Goal: Transaction & Acquisition: Book appointment/travel/reservation

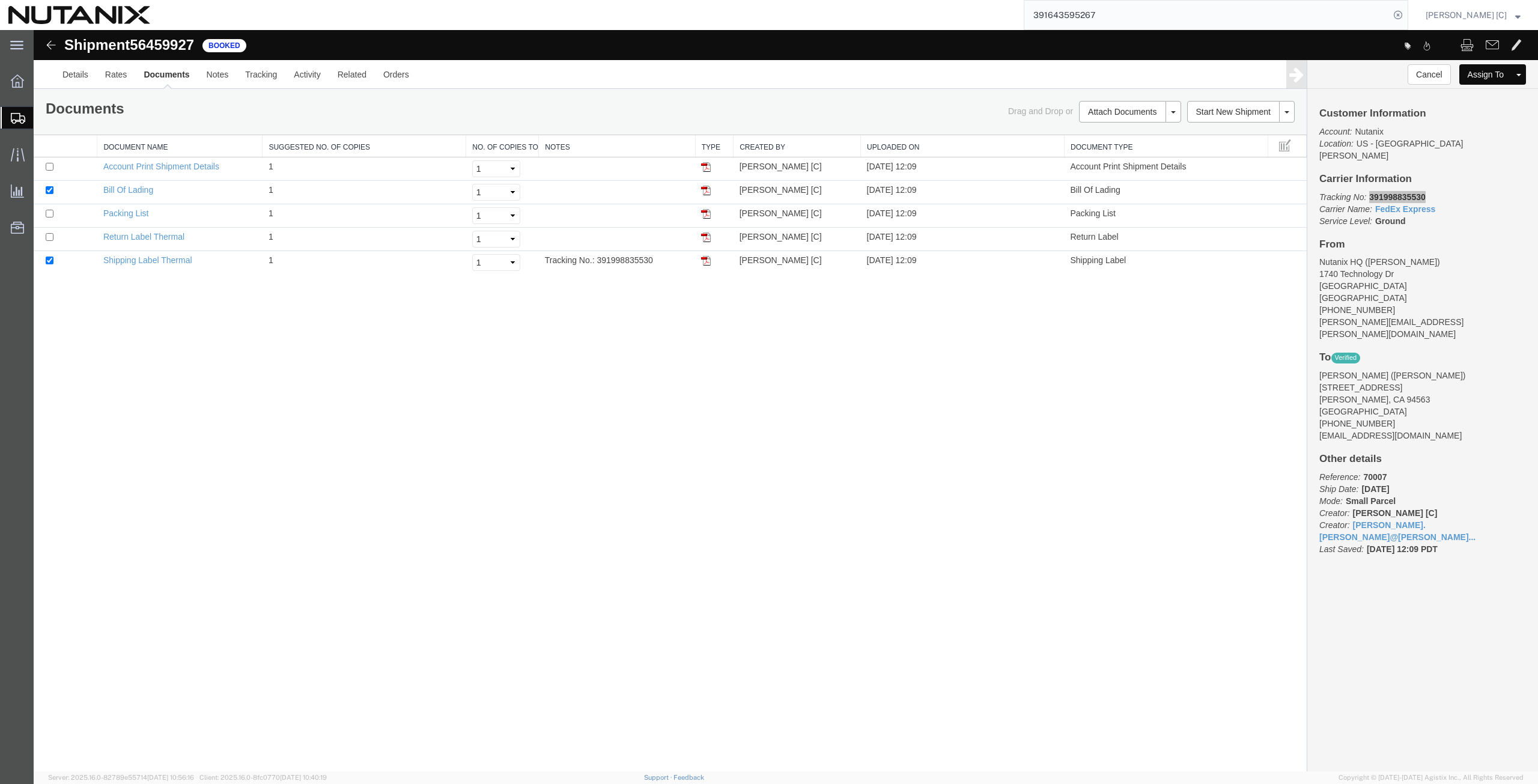
click at [0, 0] on span "Create from Template" at bounding box center [0, 0] width 0 height 0
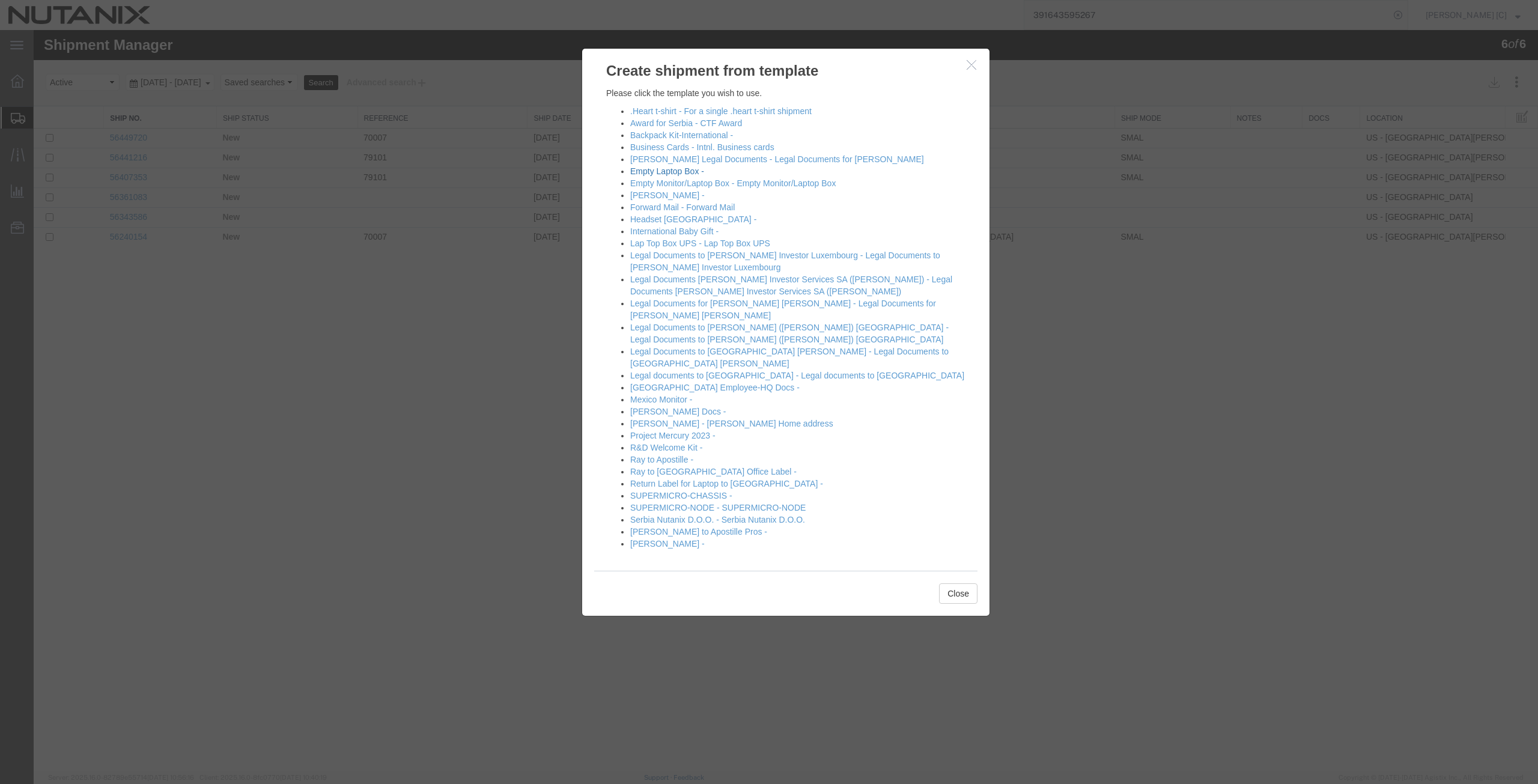
click at [669, 171] on link "Empty Laptop Box -" at bounding box center [667, 171] width 73 height 10
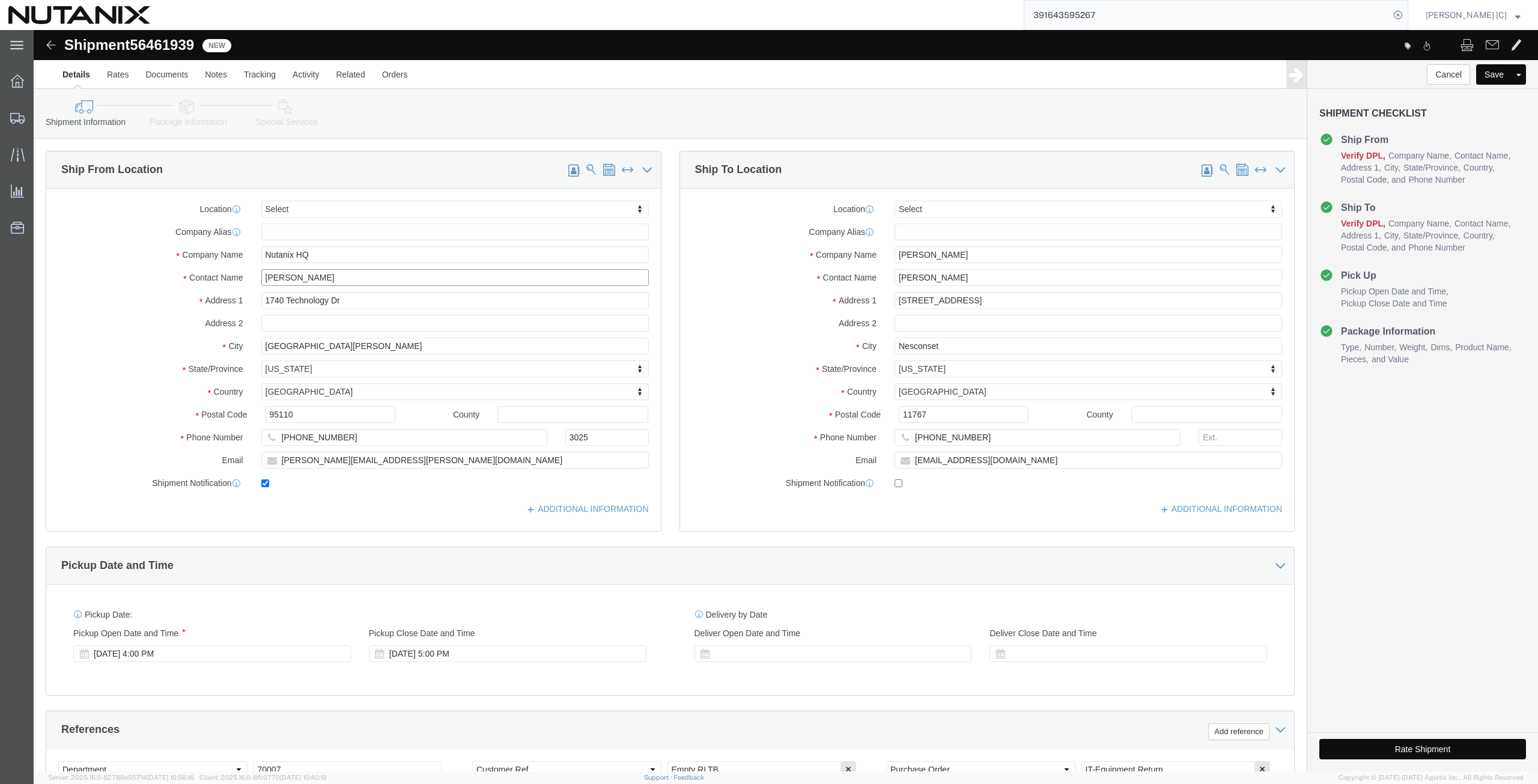
drag, startPoint x: 321, startPoint y: 254, endPoint x: 211, endPoint y: 269, distance: 111.0
click div "Location Select Select My Profile Location [GEOGRAPHIC_DATA] - [GEOGRAPHIC_DATA…"
type input "r"
click p "- Nutanix HQ - ([PERSON_NAME]) [STREET_ADDRESS]"
type input "[PERSON_NAME]"
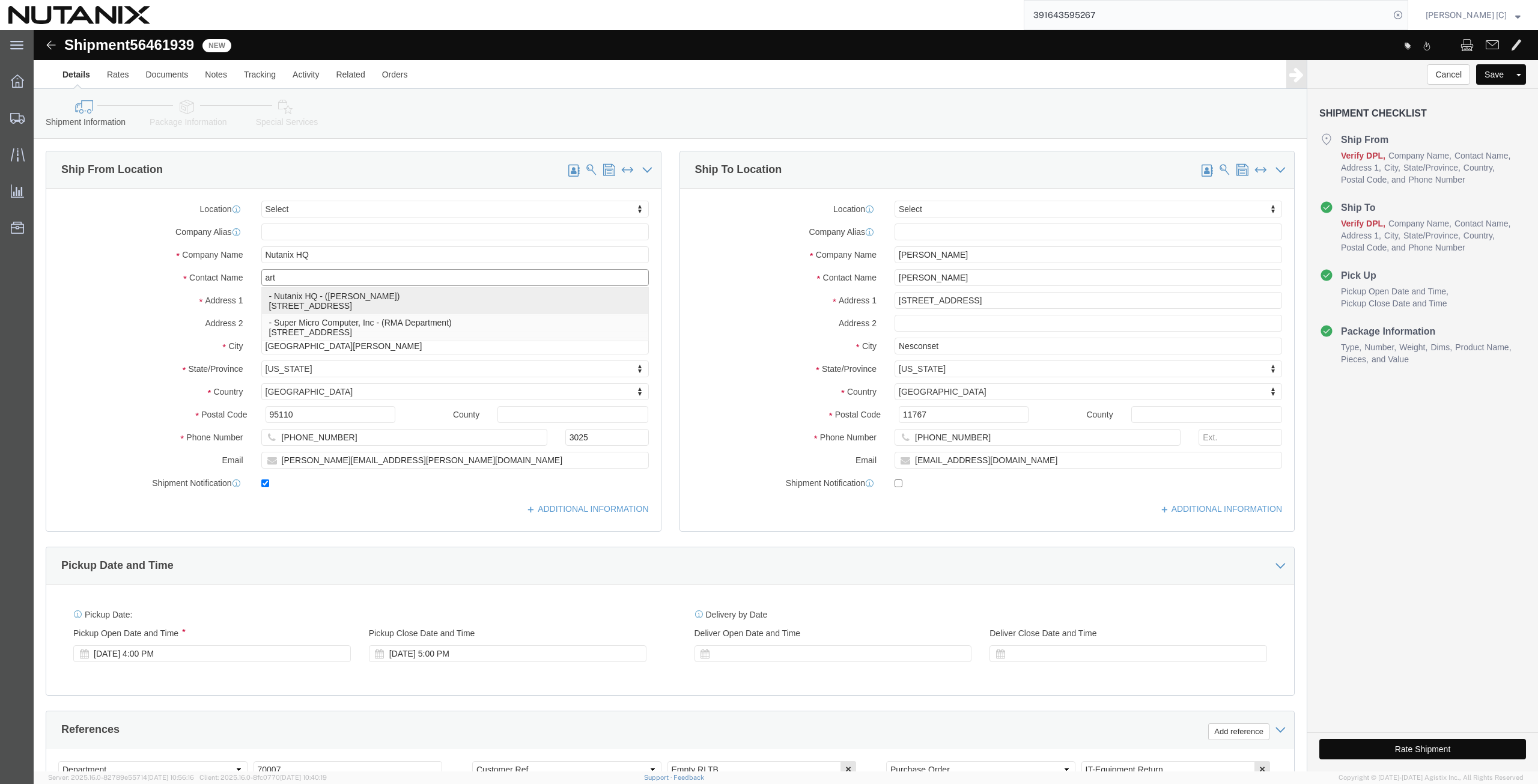
type input "[PHONE_NUMBER]"
type input "[PERSON_NAME][EMAIL_ADDRESS][PERSON_NAME][DOMAIN_NAME]"
select select "CA"
type input "[PERSON_NAME]"
drag, startPoint x: 947, startPoint y: 224, endPoint x: 577, endPoint y: 240, distance: 370.3
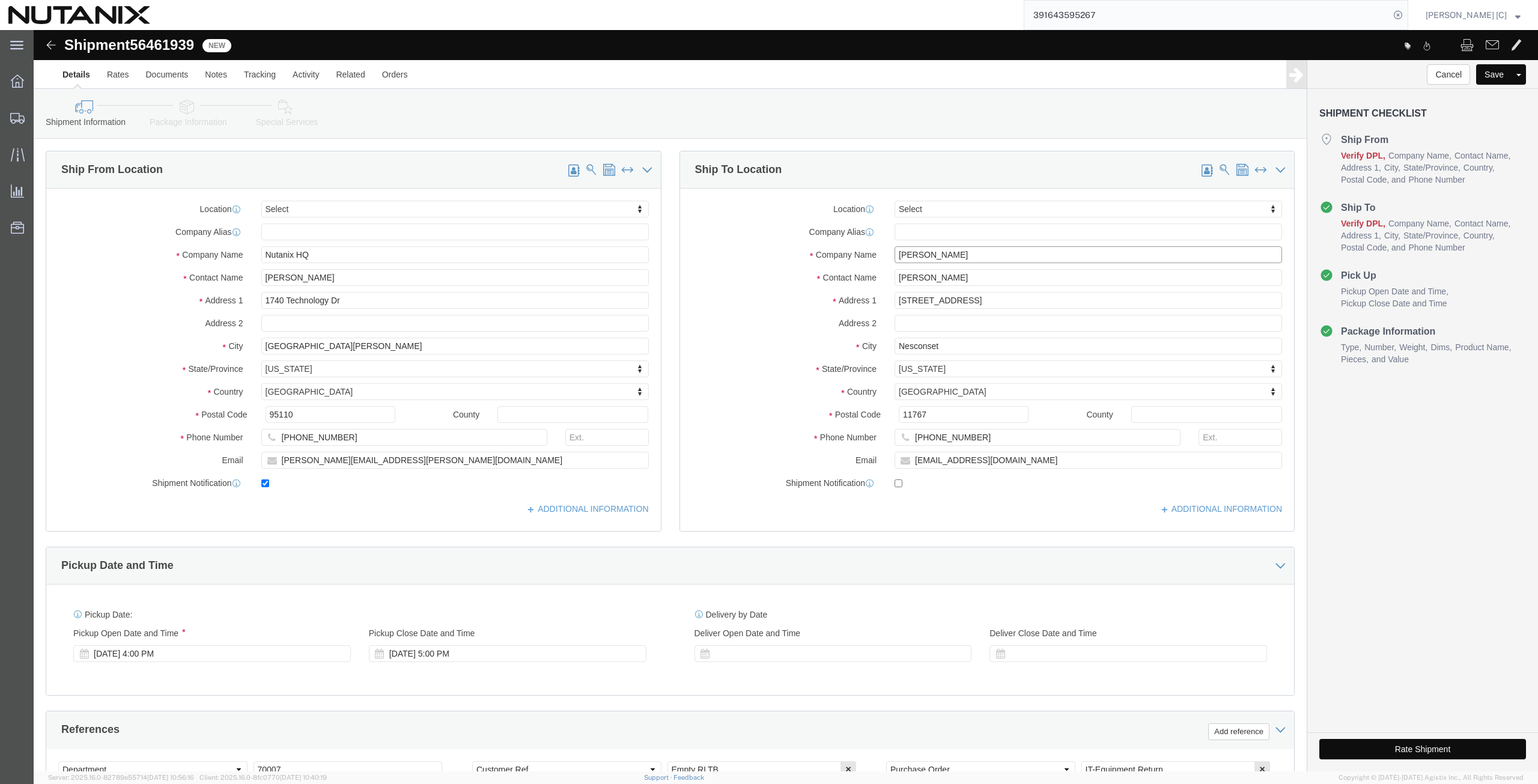
click div "Ship From Location Location Select Select My Profile Location [GEOGRAPHIC_DATA]…"
paste input "[PERSON_NAME] [PERSON_NAME]"
type input "[PERSON_NAME]"
drag, startPoint x: 953, startPoint y: 246, endPoint x: 491, endPoint y: 261, distance: 462.2
click div "Ship From Location Location Select Select My Profile Location [GEOGRAPHIC_DATA]…"
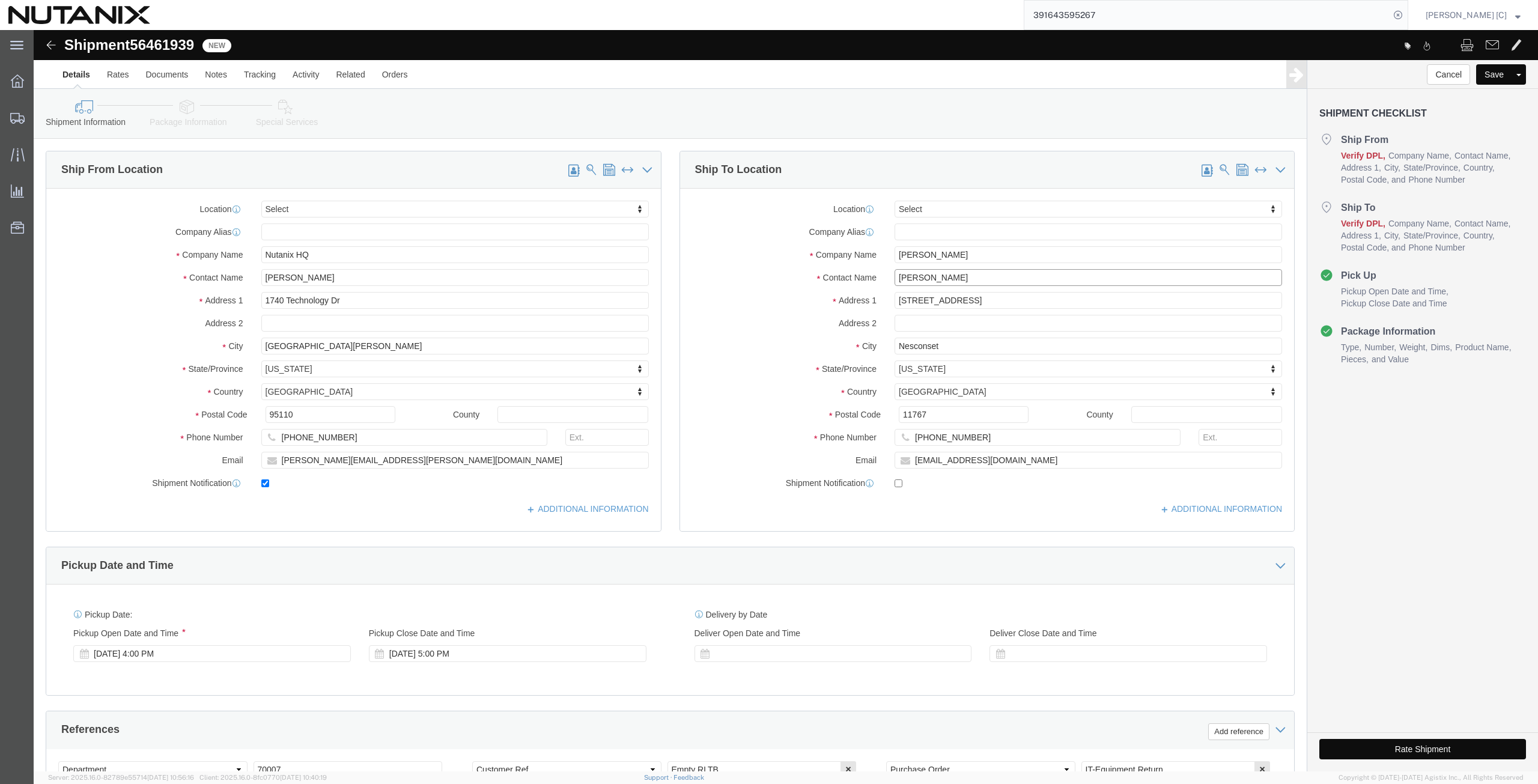
paste input "[PERSON_NAME] [PERSON_NAME]"
type input "[PERSON_NAME]"
drag, startPoint x: 945, startPoint y: 263, endPoint x: 618, endPoint y: 261, distance: 327.0
click div "Ship From Location Location Select Select My Profile Location [GEOGRAPHIC_DATA]…"
paste input "[STREET_ADDRESS]"
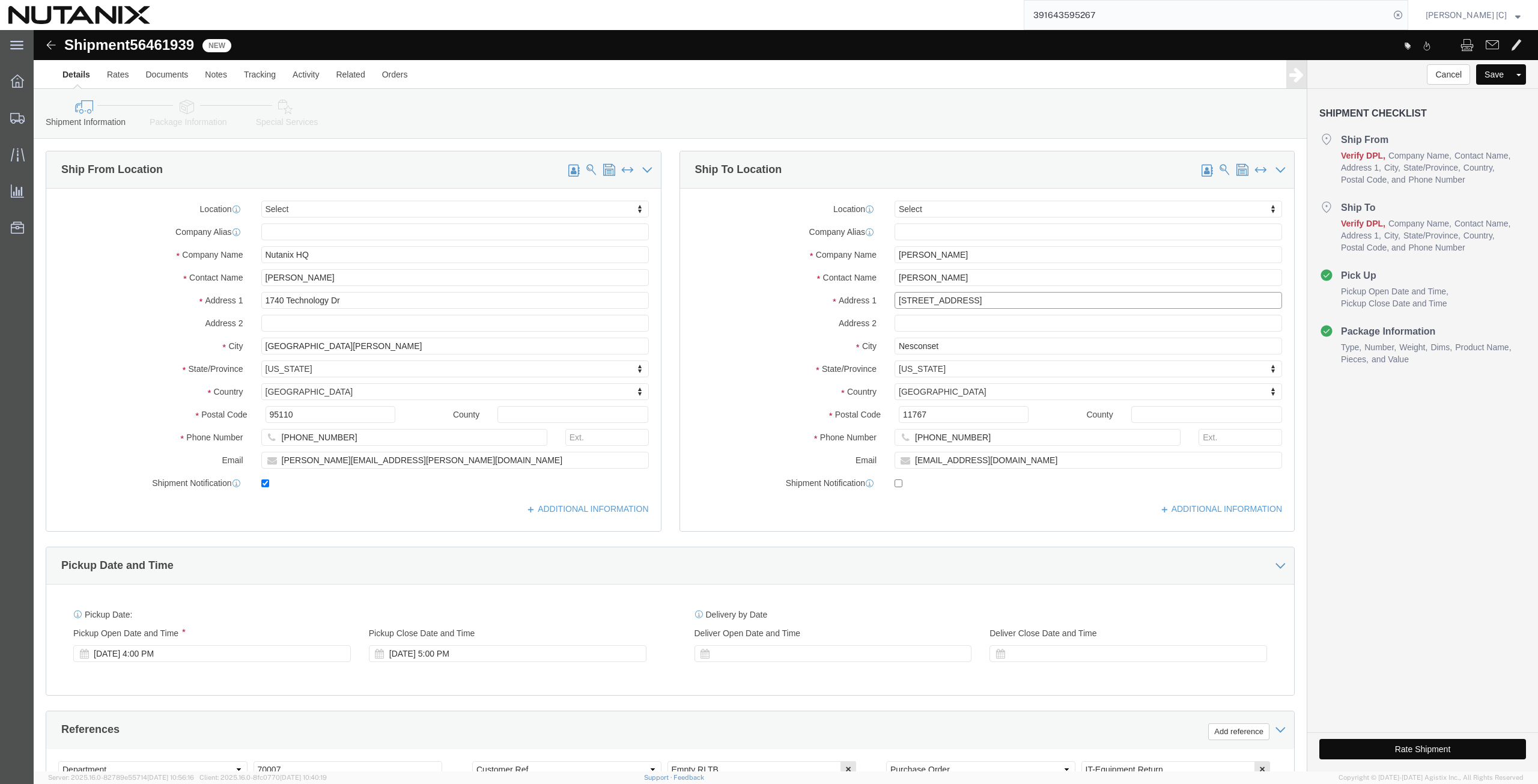
type input "[STREET_ADDRESS]"
drag, startPoint x: 908, startPoint y: 310, endPoint x: 665, endPoint y: 315, distance: 243.1
click div "City Nesconset"
paste input "[GEOGRAPHIC_DATA]"
type input "[GEOGRAPHIC_DATA]"
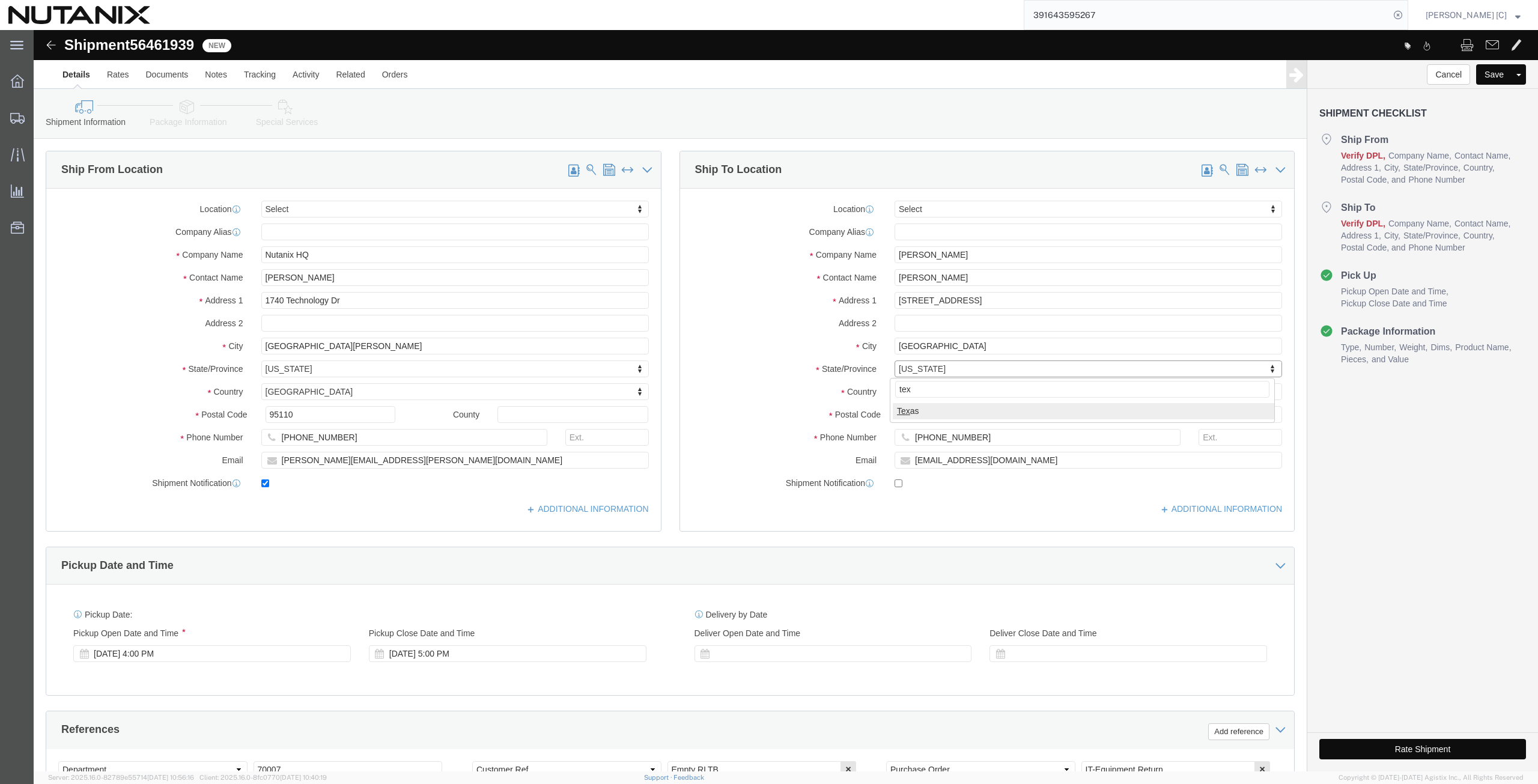
type input "tex"
select select "[GEOGRAPHIC_DATA]"
drag, startPoint x: 899, startPoint y: 380, endPoint x: 786, endPoint y: 376, distance: 113.1
click div "Postal Code 11767"
paste input "7700"
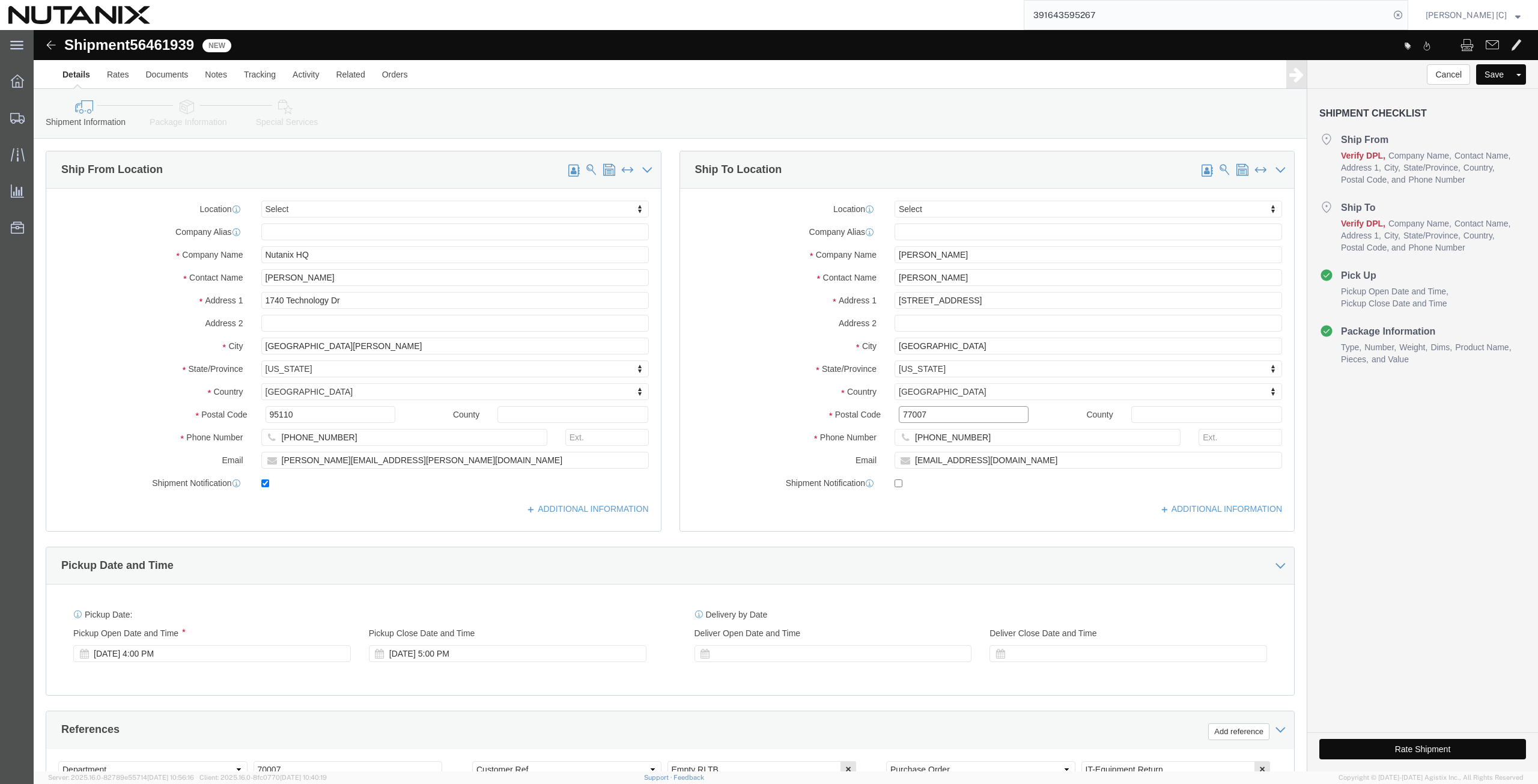
type input "77007"
click div "Postal Code 77007"
click div "Phone Number [PHONE_NUMBER]"
paste input "512) 6087070"
type input "[PHONE_NUMBER]"
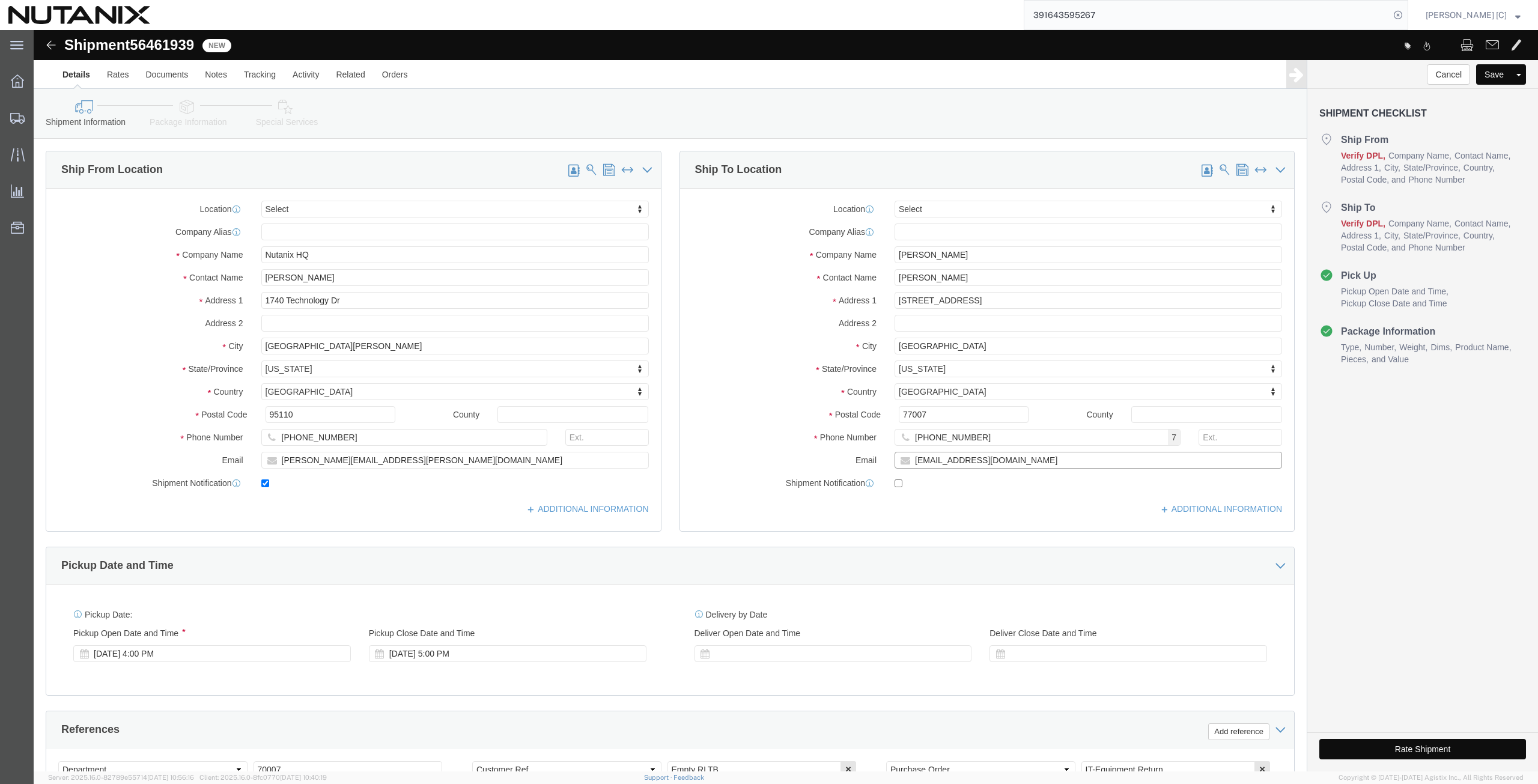
drag, startPoint x: 991, startPoint y: 428, endPoint x: 547, endPoint y: 396, distance: 445.2
click div "Ship From Location Location Select Select My Profile Location [GEOGRAPHIC_DATA]…"
paste input "mes.[PERSON_NAME].[PERSON_NAME]"
type input "[PERSON_NAME][EMAIL_ADDRESS][PERSON_NAME][PERSON_NAME][DOMAIN_NAME]"
click input "checkbox"
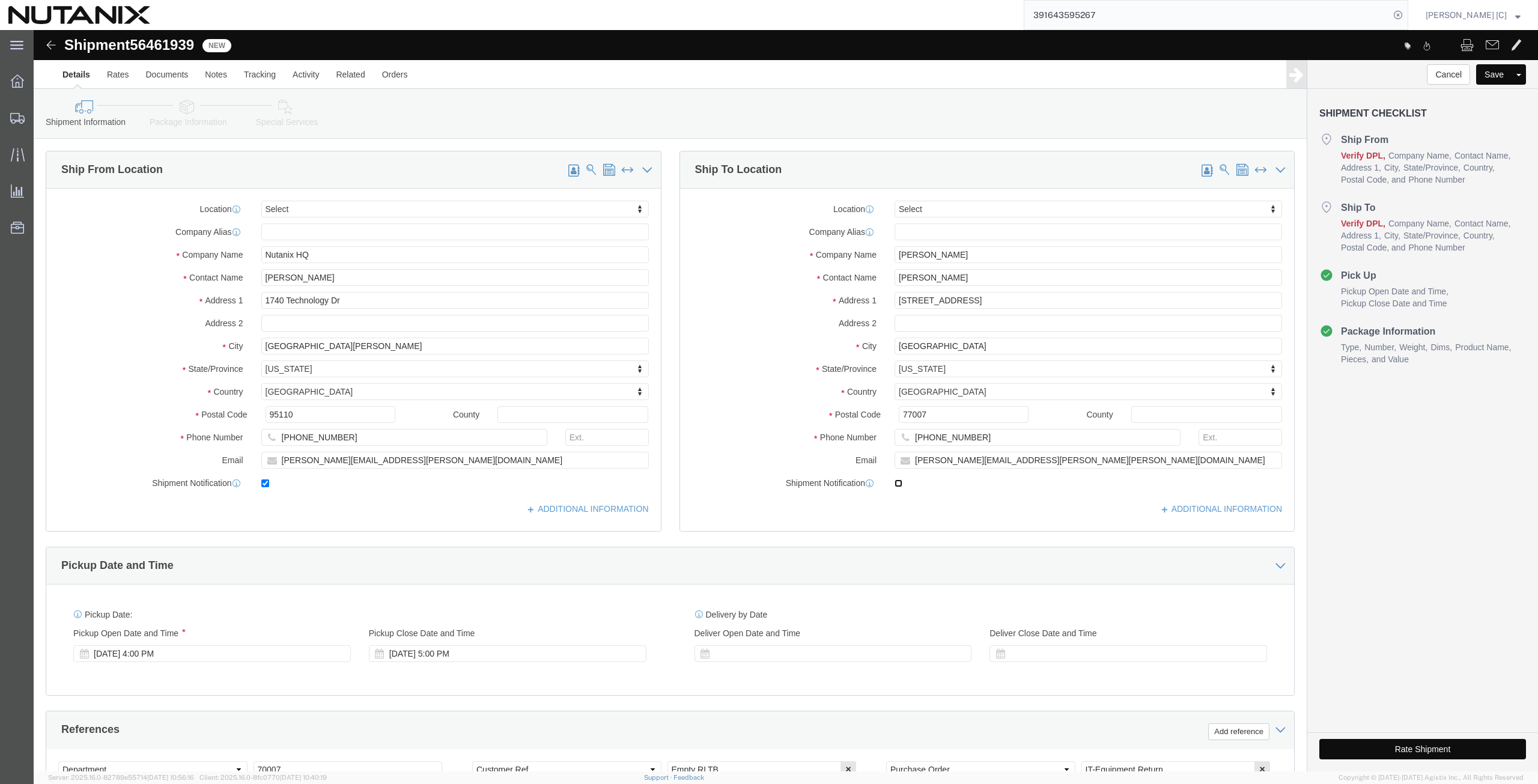
click input "checkbox"
checkbox input "true"
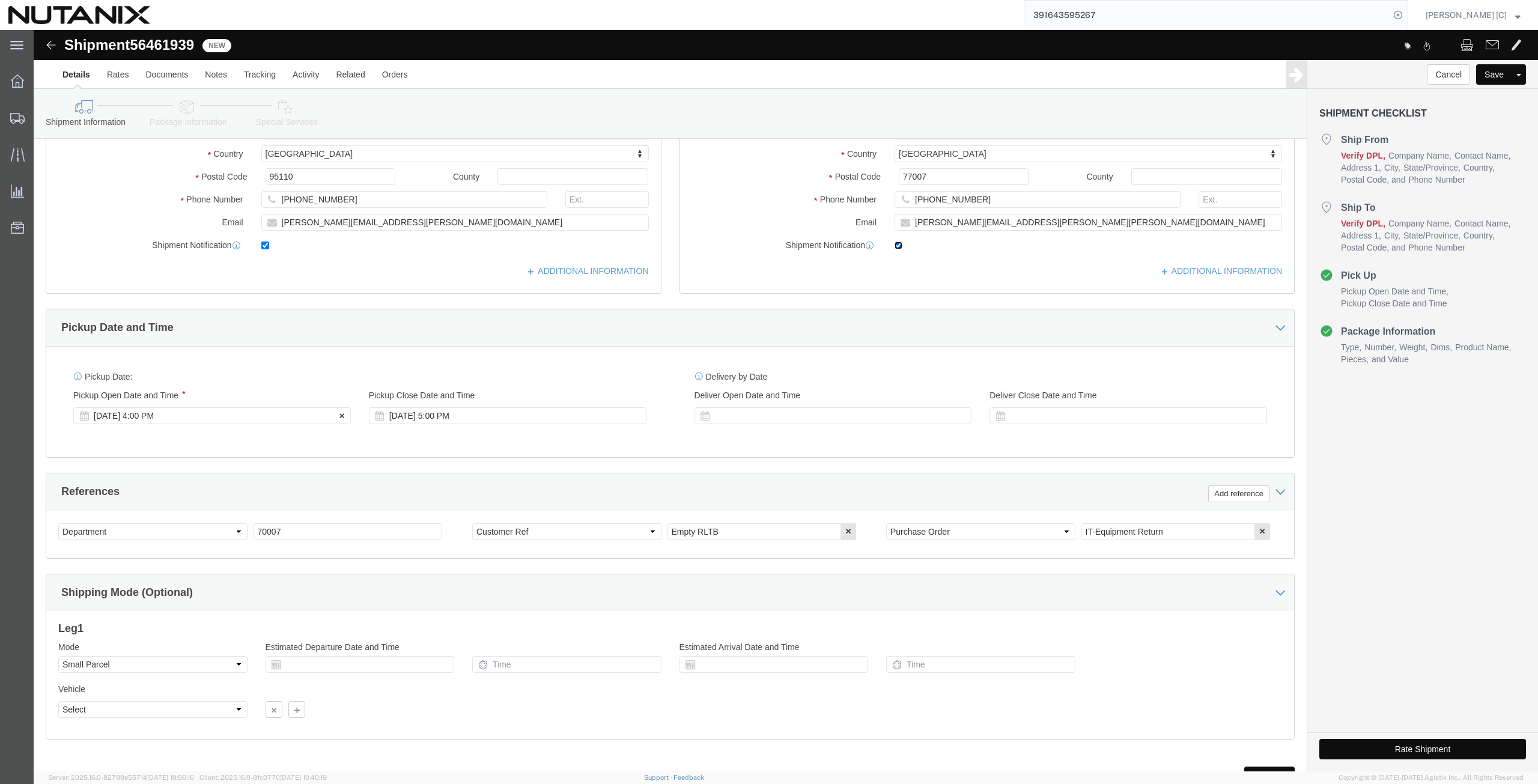
scroll to position [290, 0]
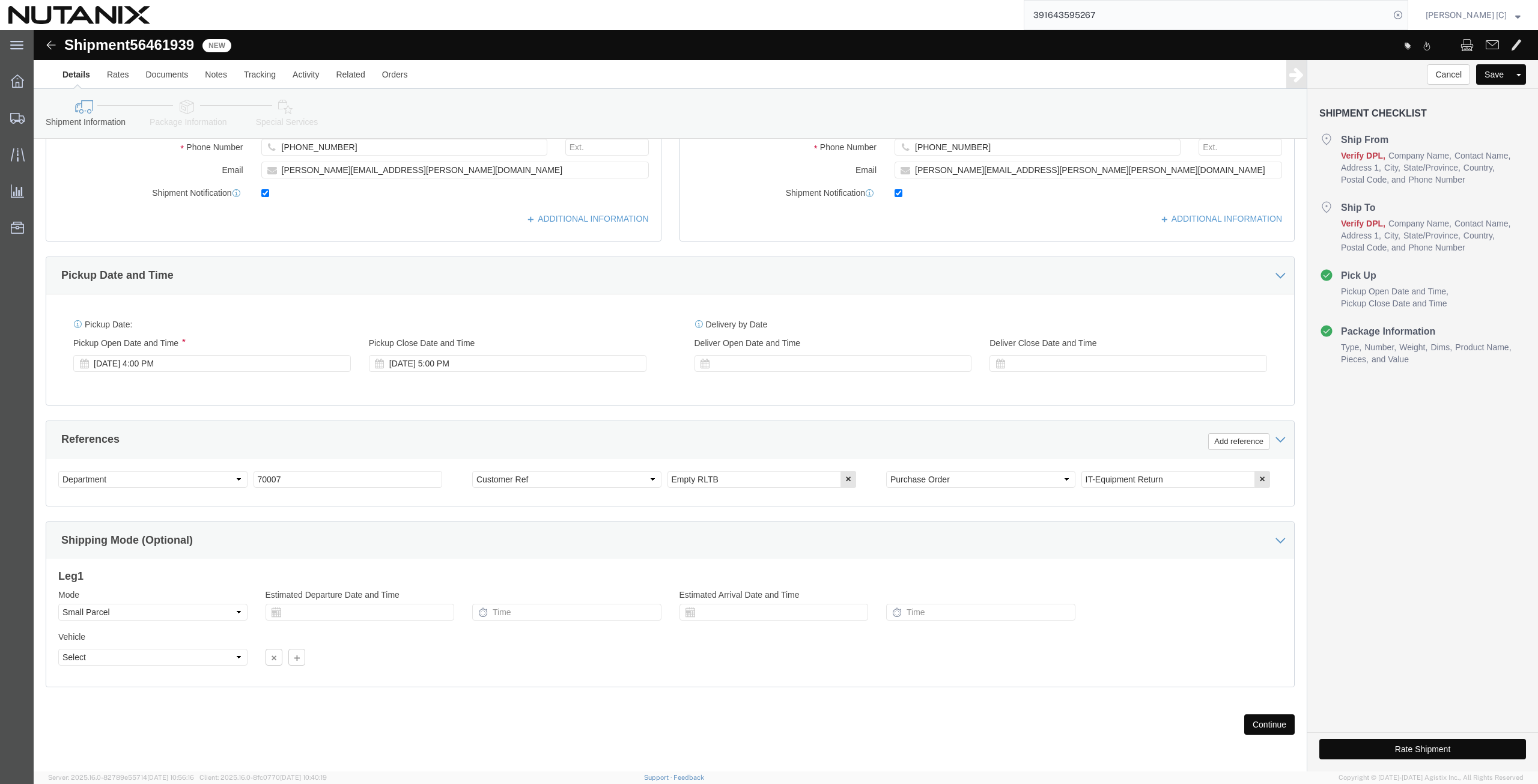
click button "Continue"
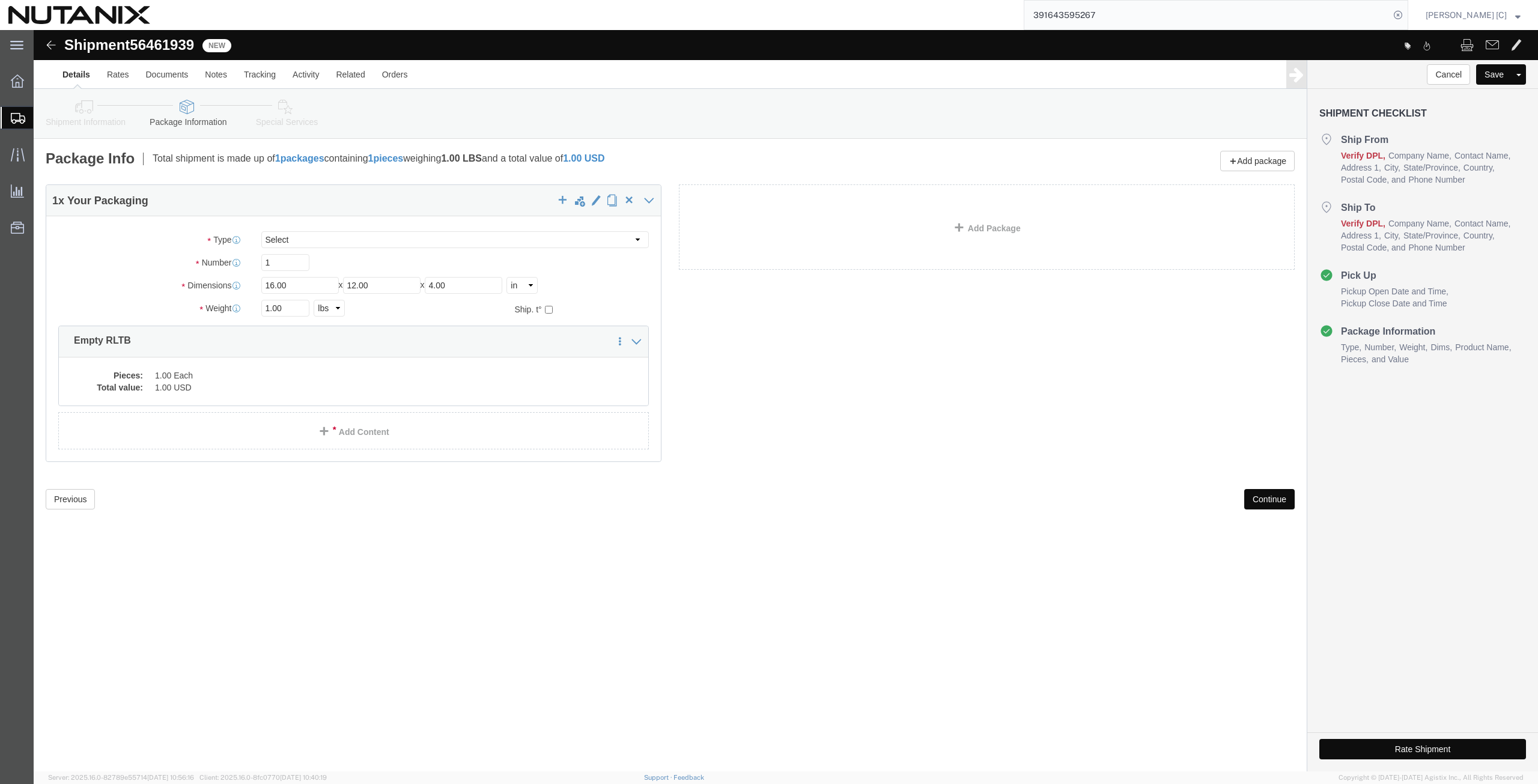
click button "Continue"
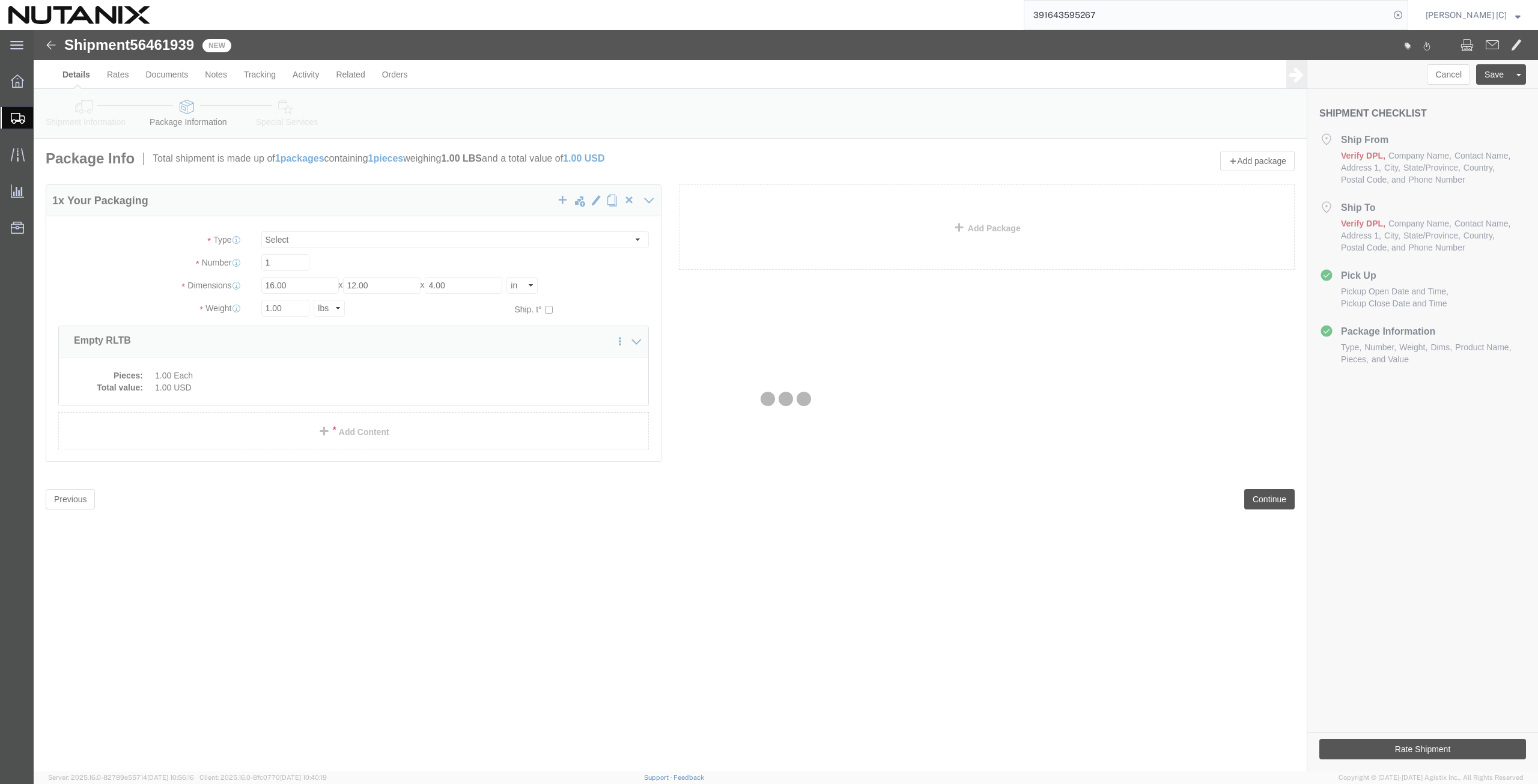
select select
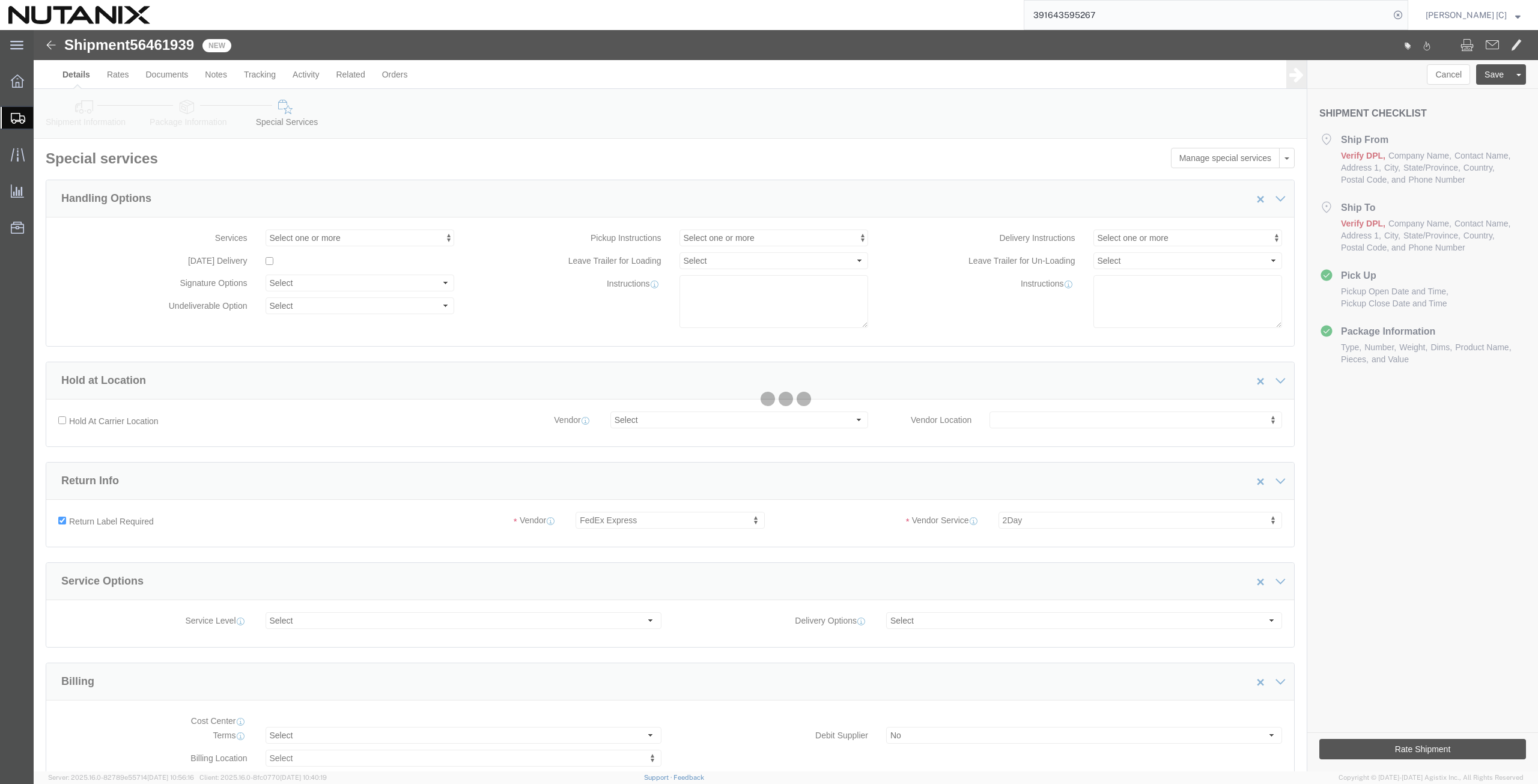
select select "COSTCENTER"
select select "59656"
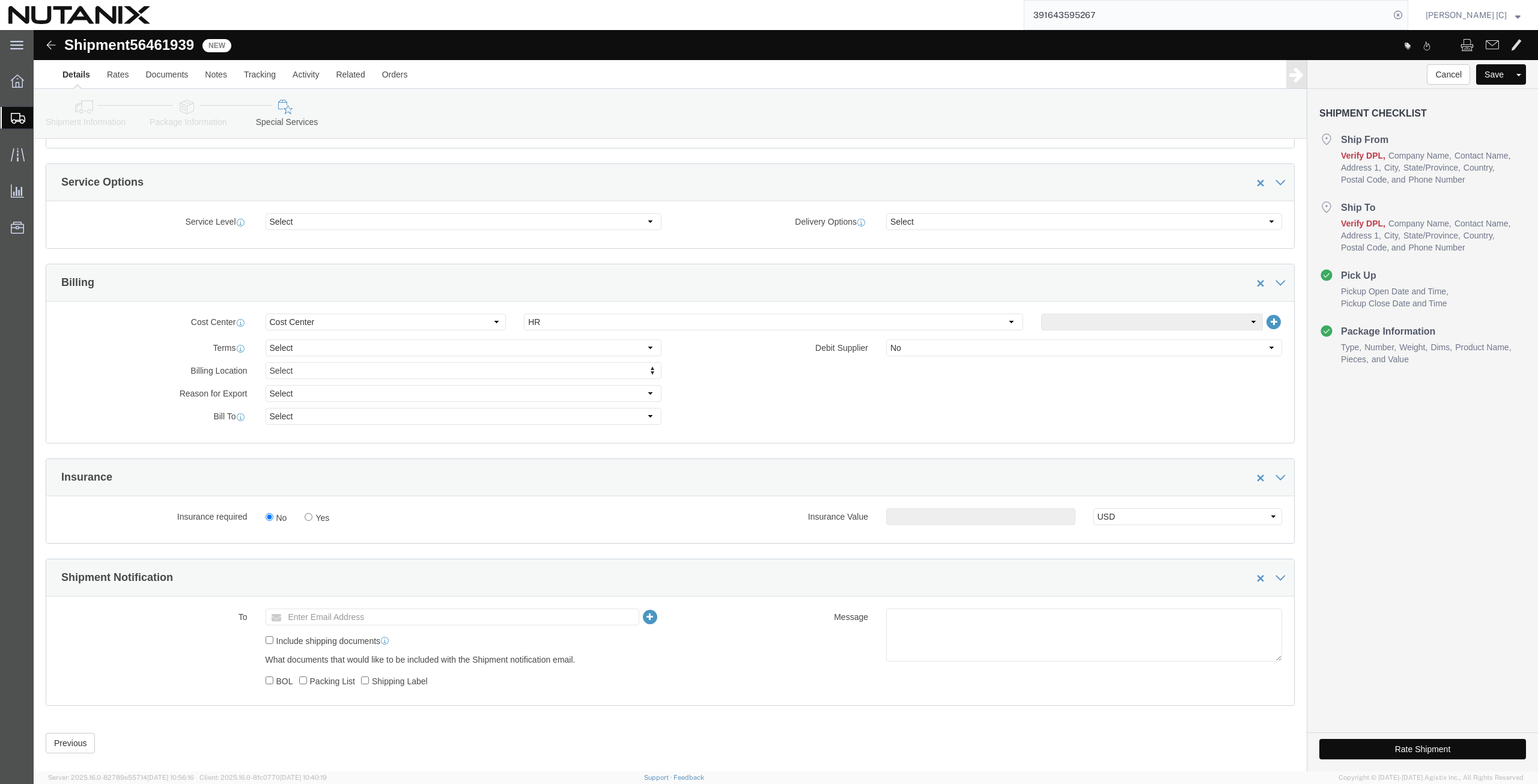
scroll to position [418, 0]
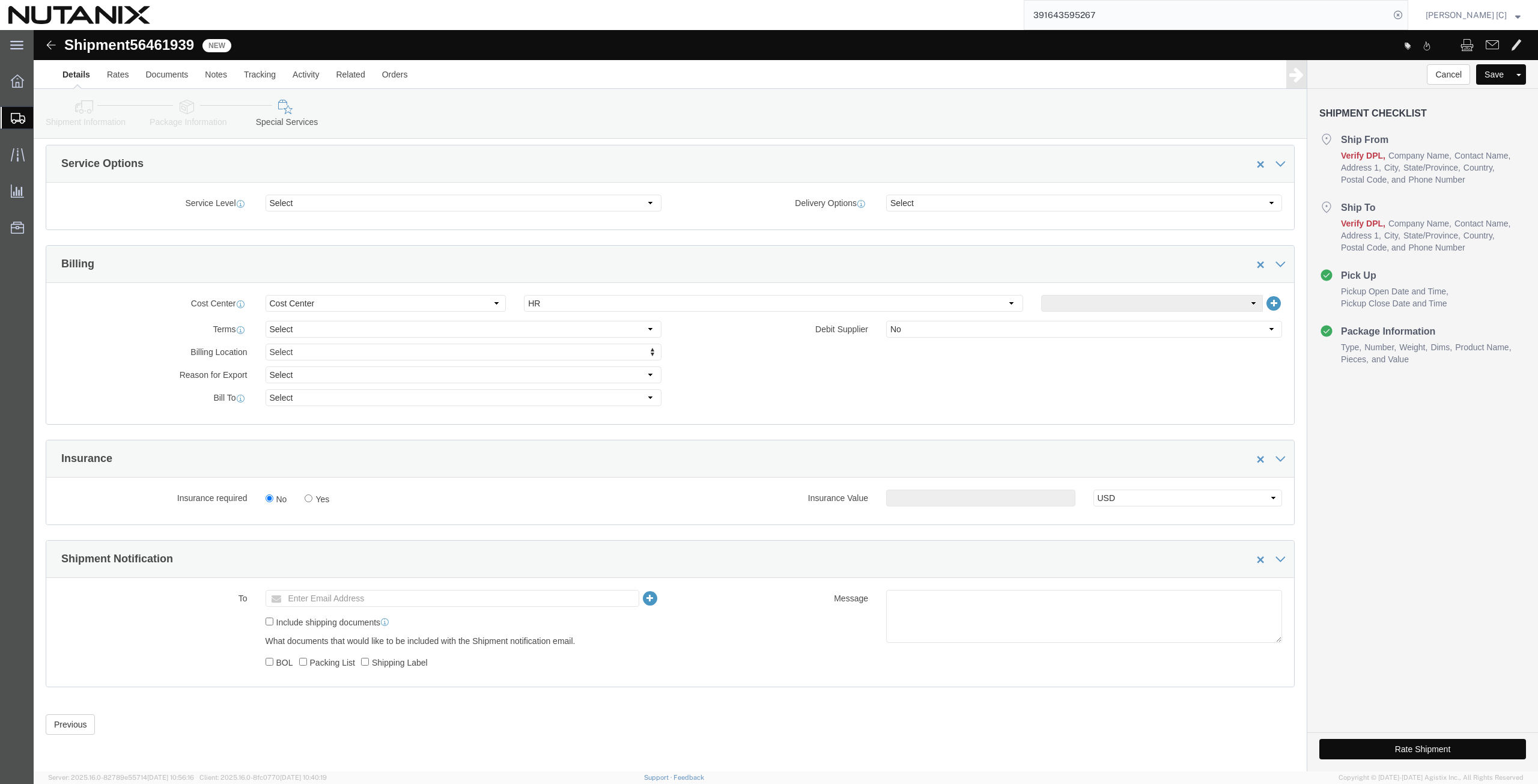
click button "Rate Shipment"
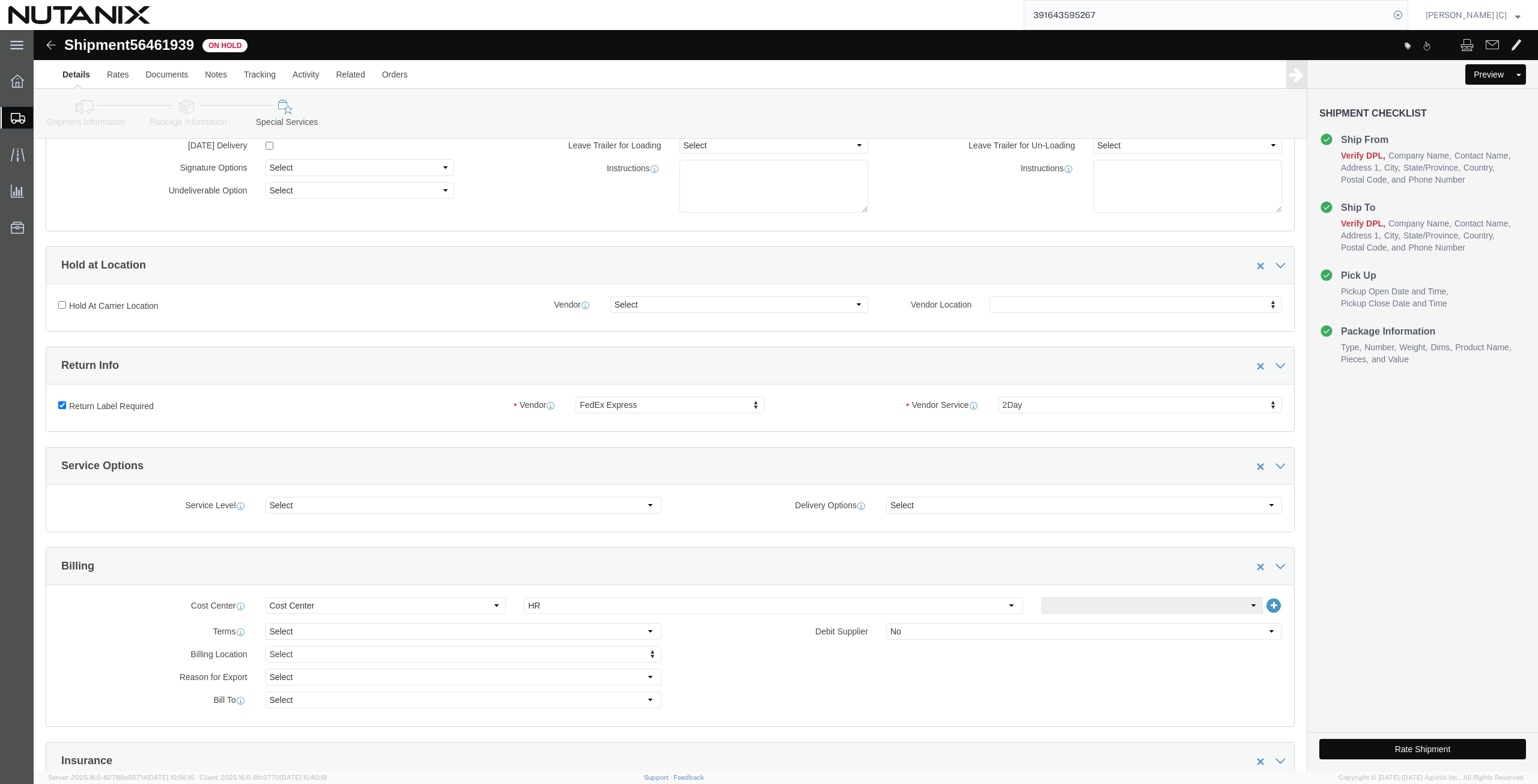
scroll to position [140, 0]
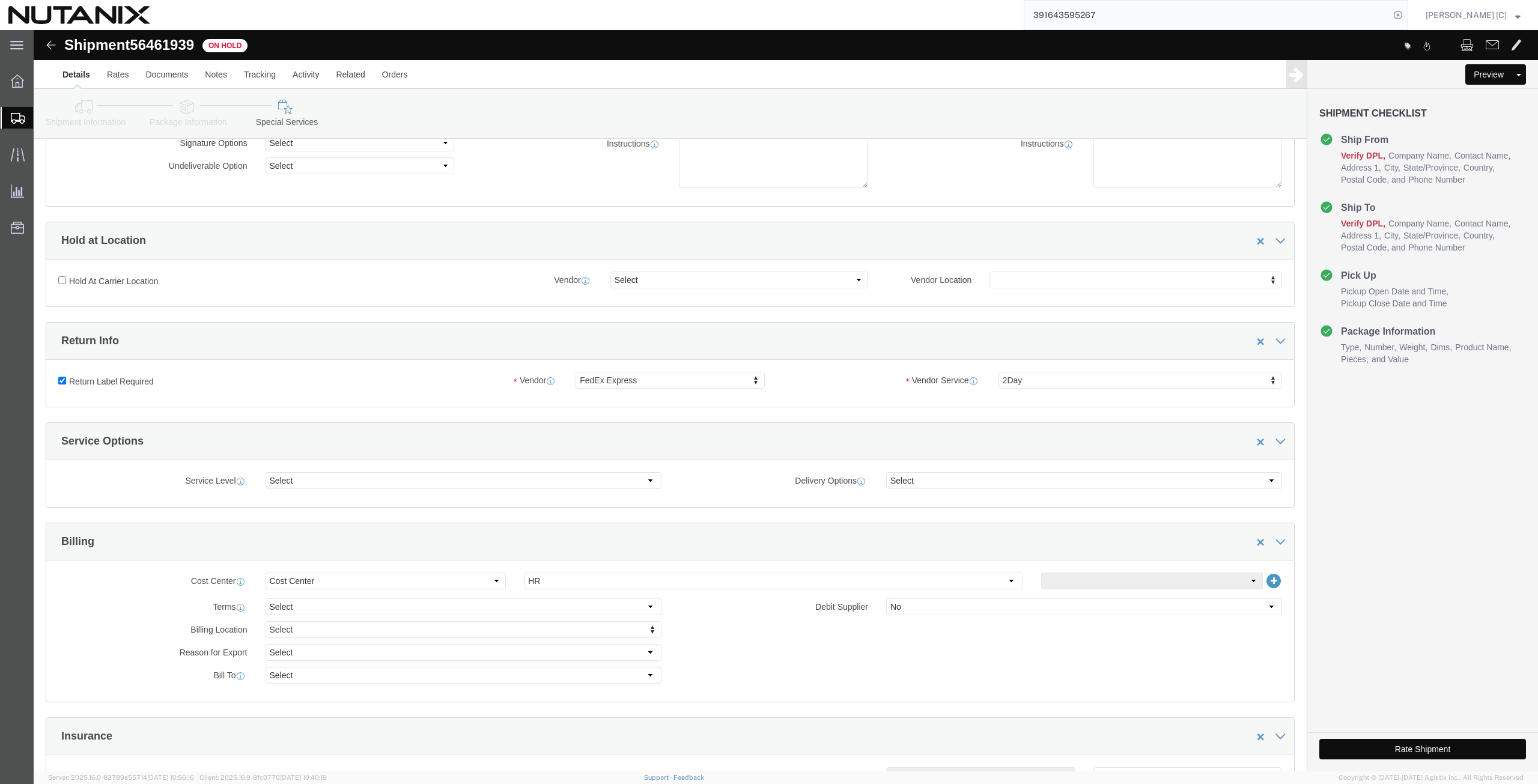
click icon
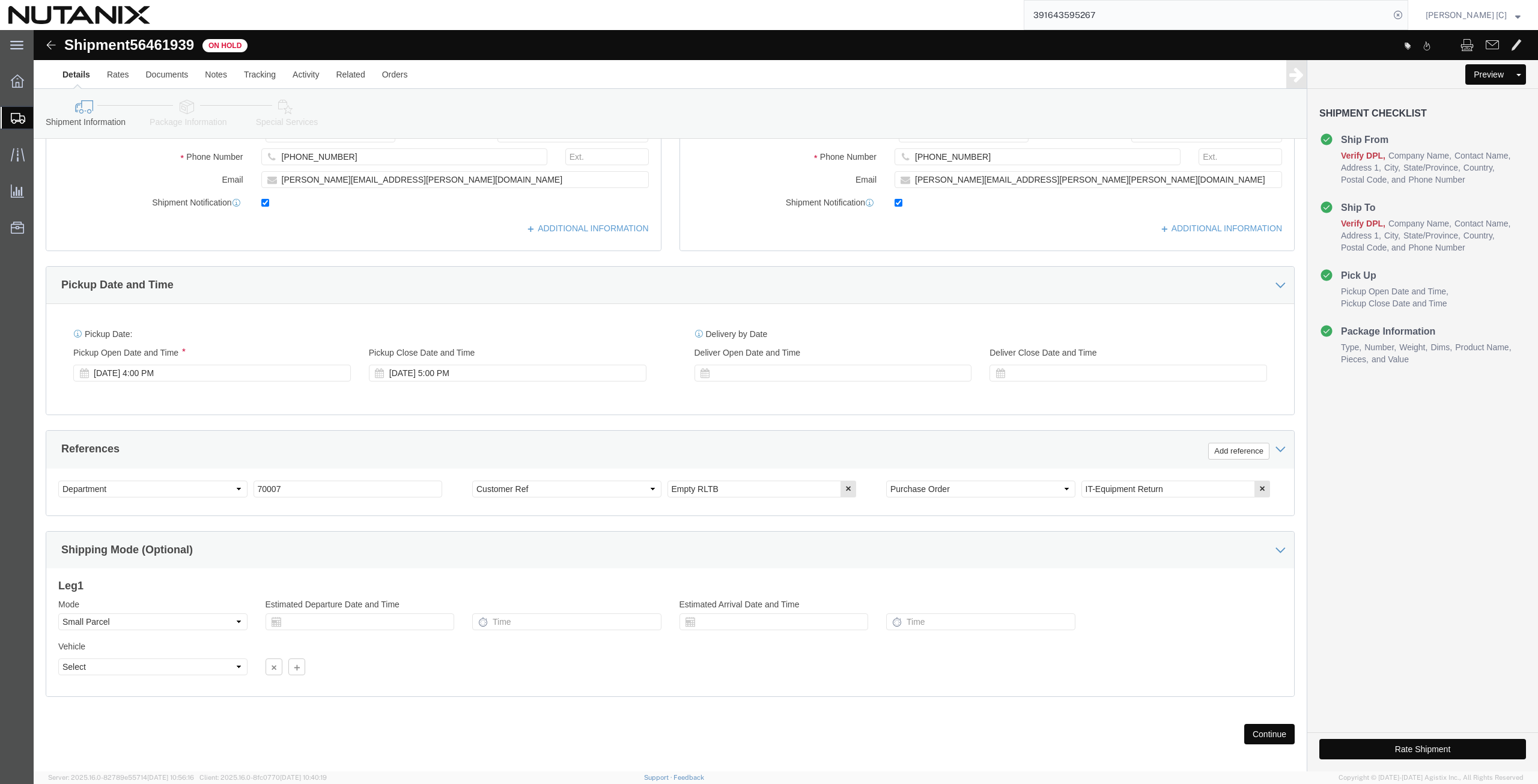
scroll to position [290, 0]
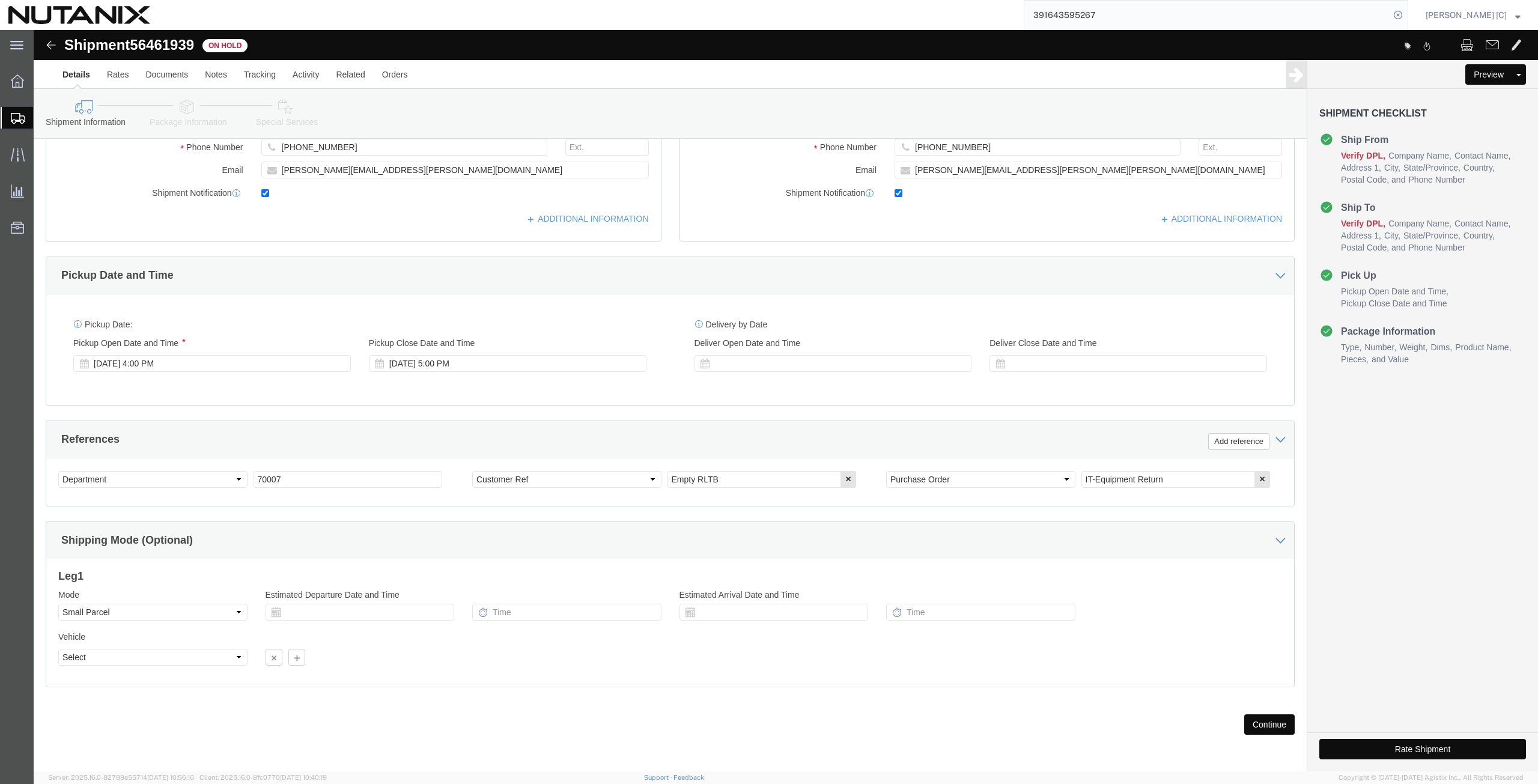
click button "Continue"
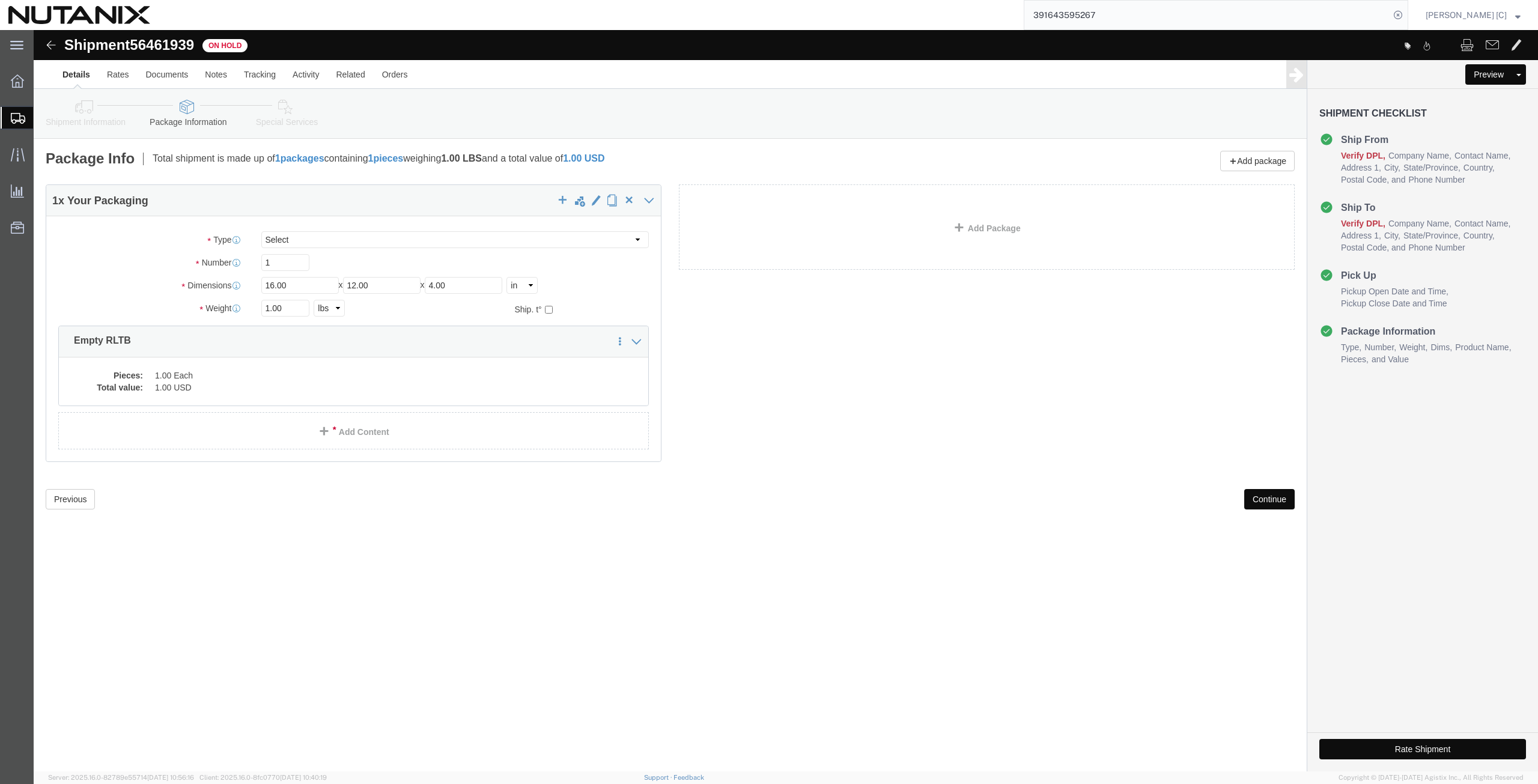
scroll to position [0, 0]
drag, startPoint x: 1227, startPoint y: 461, endPoint x: 1231, endPoint y: 474, distance: 13.6
click button "Continue"
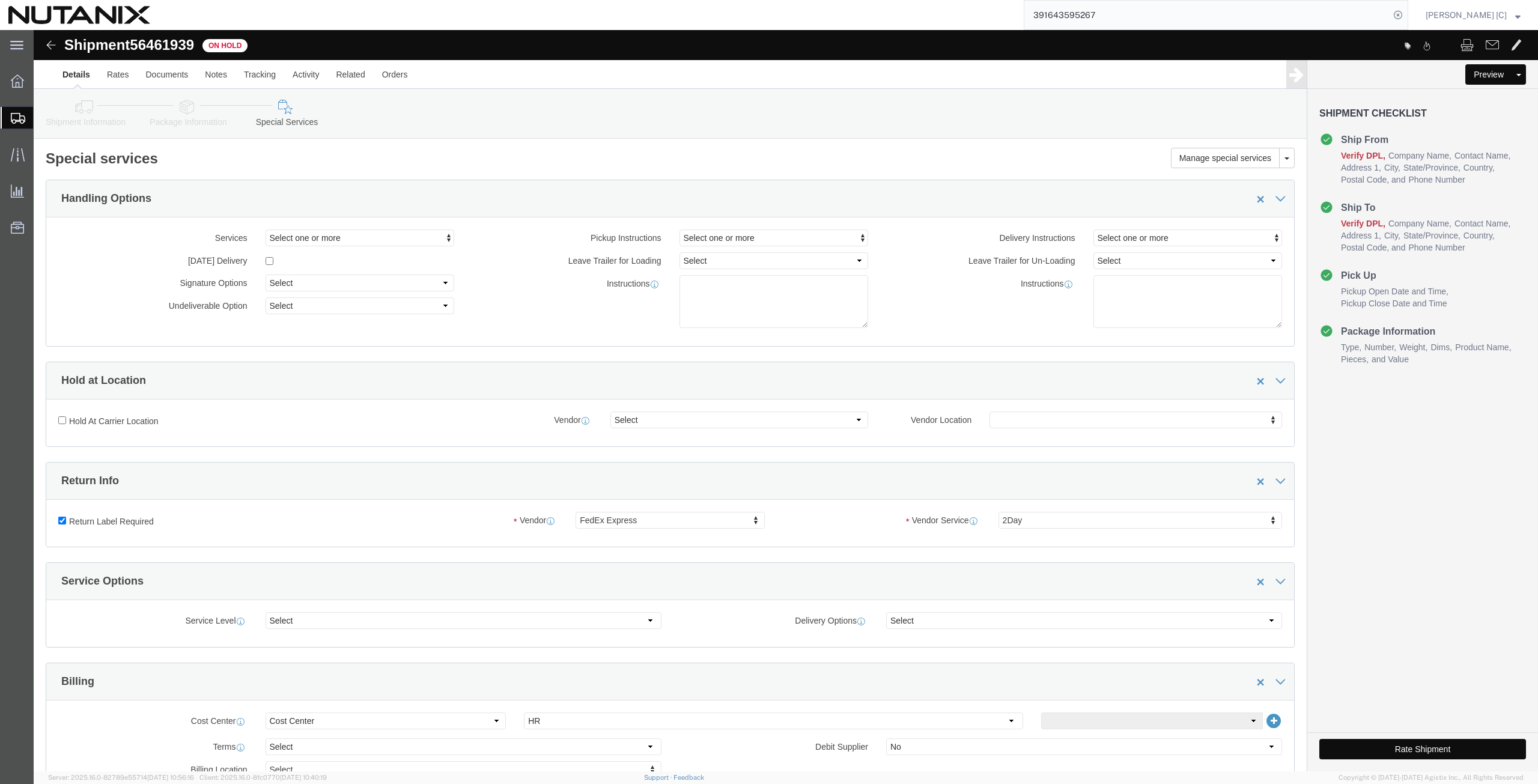
click button "Rate Shipment"
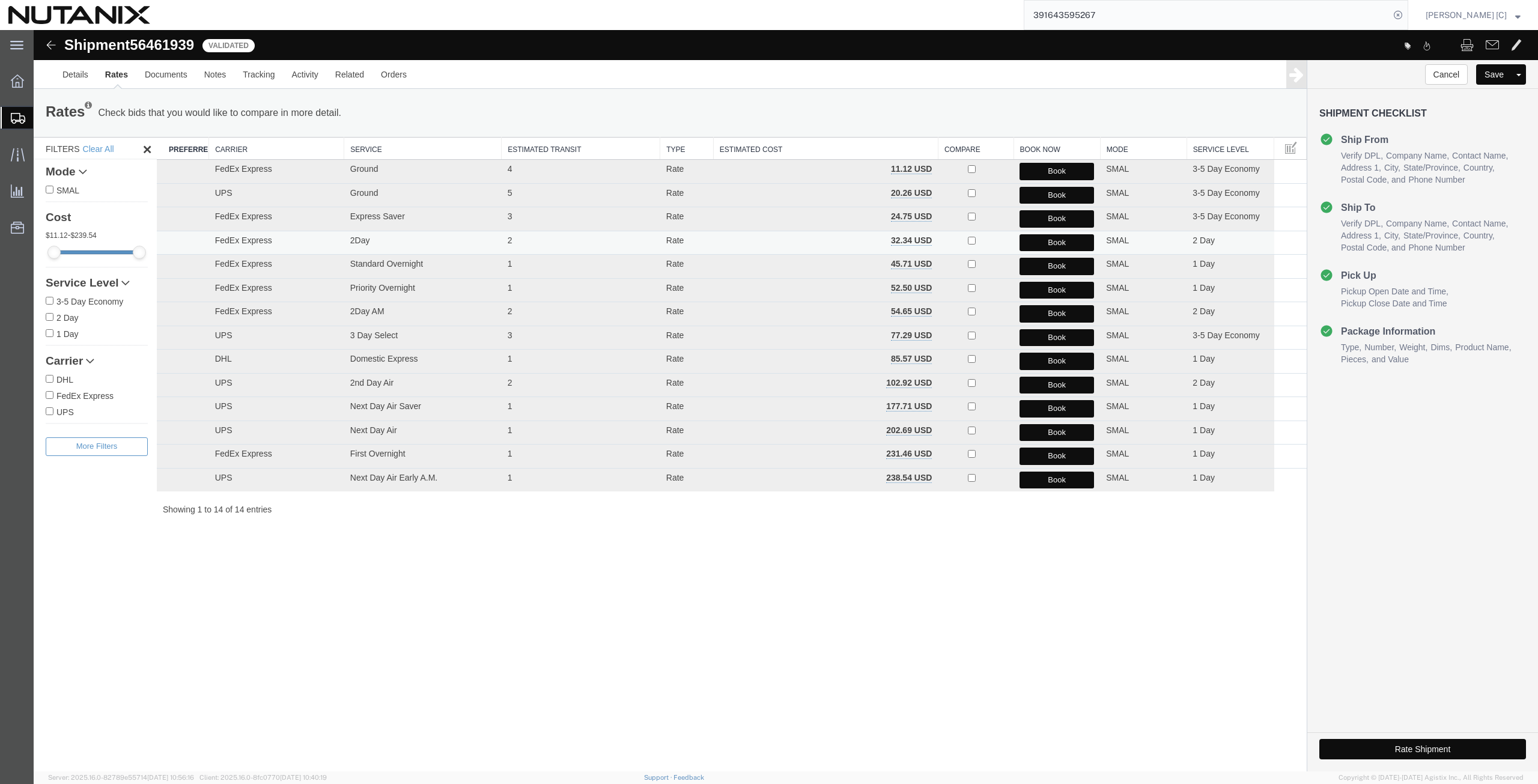
click at [1039, 240] on button "Book" at bounding box center [1057, 243] width 74 height 18
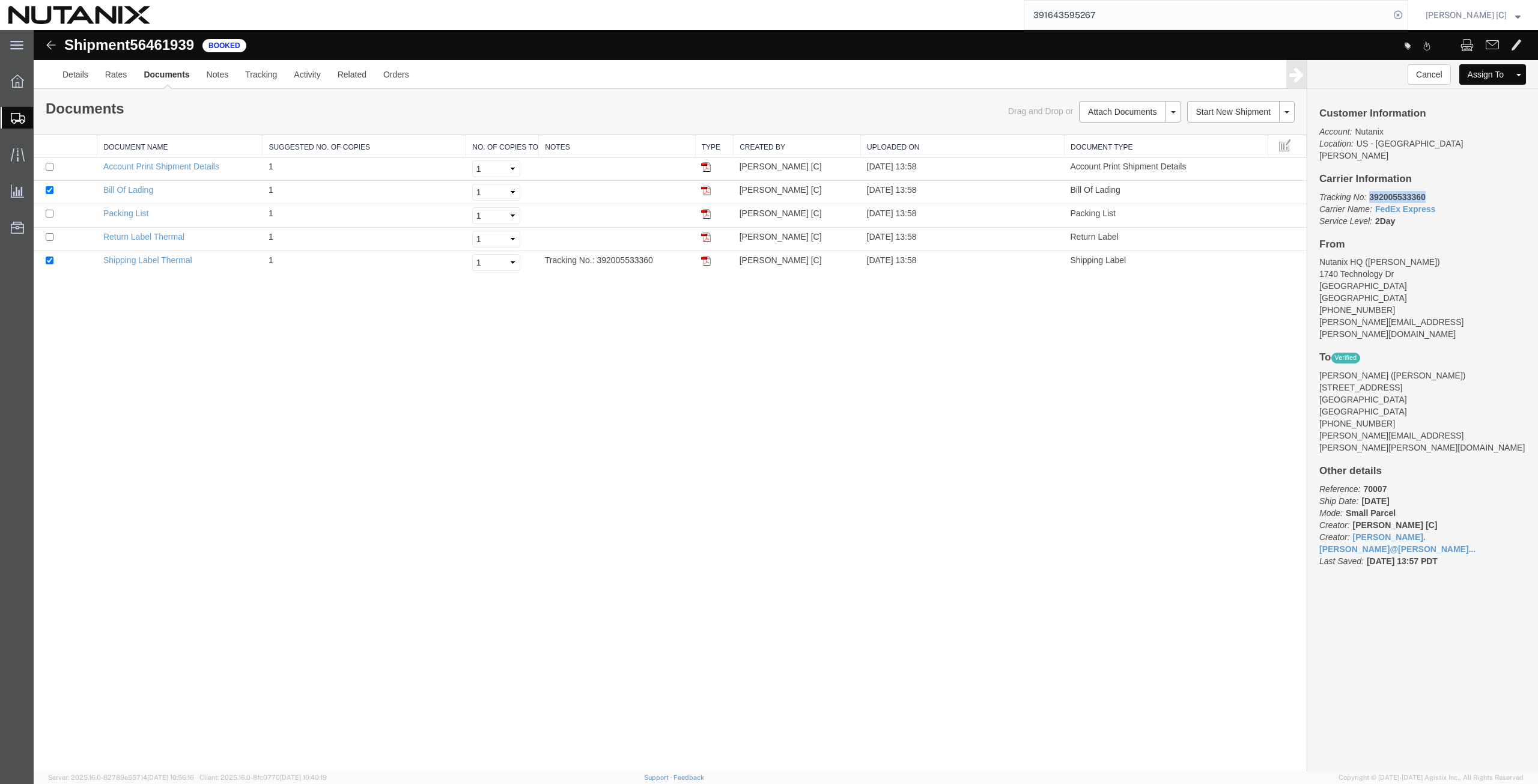
drag, startPoint x: 1434, startPoint y: 185, endPoint x: 1366, endPoint y: 188, distance: 68.1
click at [1366, 191] on p "Tracking No: 392005533360 Carrier Name: FedEx Express FedEx Express Service Lev…" at bounding box center [1422, 209] width 206 height 36
copy b "392005533360"
click at [706, 262] on img at bounding box center [706, 260] width 10 height 10
click at [706, 234] on img at bounding box center [706, 237] width 10 height 10
